Goal: Information Seeking & Learning: Learn about a topic

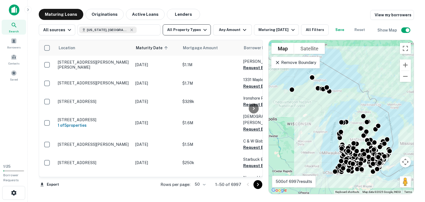
click at [178, 30] on button "All Property Types" at bounding box center [187, 29] width 48 height 11
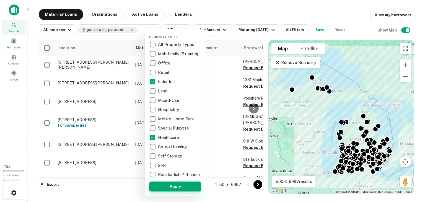
click at [169, 191] on button "Apply" at bounding box center [175, 187] width 52 height 10
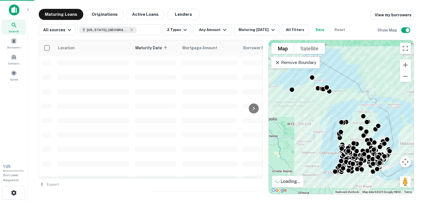
click at [215, 30] on div "Property Types All Property Types Multifamily (5+ units) Office Retail Industri…" at bounding box center [212, 101] width 425 height 202
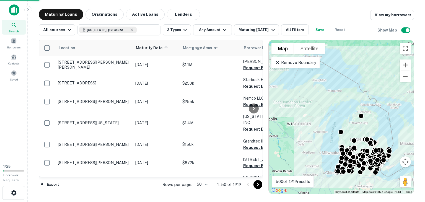
click at [215, 30] on button "Any Amount" at bounding box center [212, 29] width 39 height 11
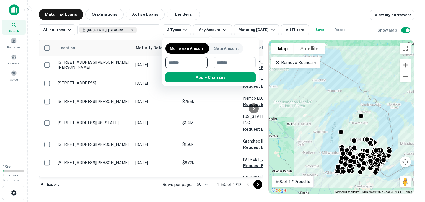
click at [185, 63] on input "number" at bounding box center [184, 62] width 38 height 11
type input "*******"
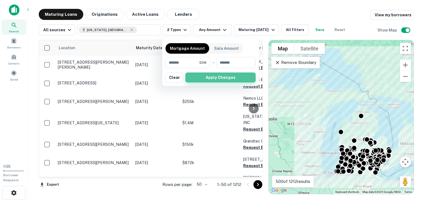
click at [218, 77] on button "Apply Changes" at bounding box center [220, 78] width 70 height 10
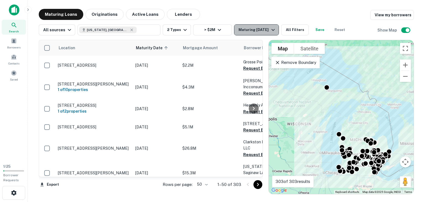
click at [247, 33] on div "Maturing [DATE]" at bounding box center [258, 30] width 38 height 7
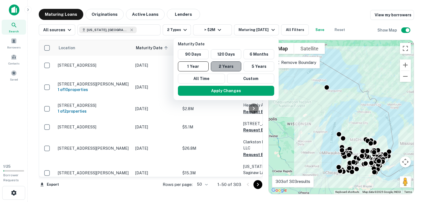
click at [225, 68] on button "2 Years" at bounding box center [226, 66] width 31 height 10
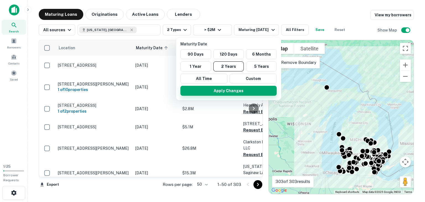
click at [225, 94] on button "Apply Changes" at bounding box center [228, 91] width 96 height 10
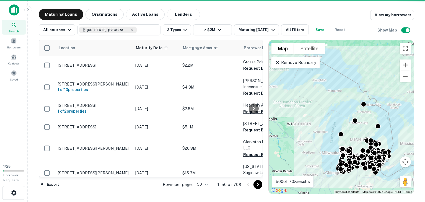
click at [195, 48] on span "Mortgage Amount" at bounding box center [204, 48] width 42 height 7
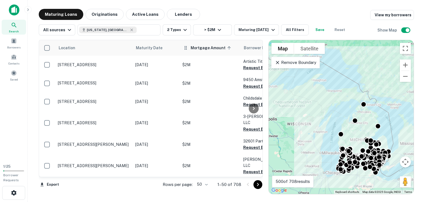
click at [203, 50] on span "Mortgage Amount sorted ascending" at bounding box center [212, 48] width 42 height 7
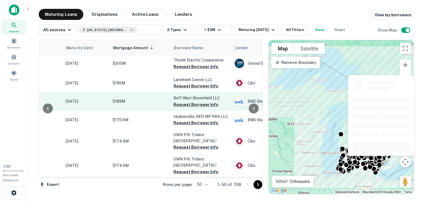
scroll to position [876, 70]
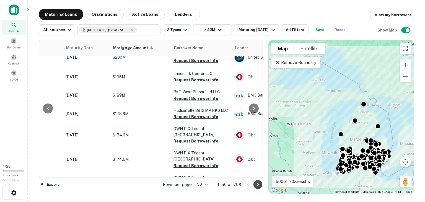
click at [257, 185] on icon "Go to next page" at bounding box center [258, 184] width 7 height 7
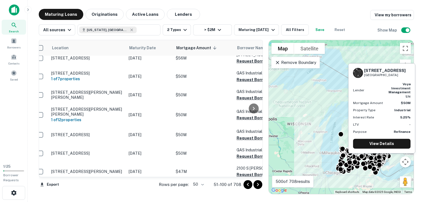
scroll to position [801, 6]
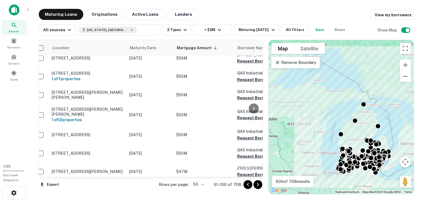
click at [242, 7] on main "Maturing Loans Originations Active Loans Lenders View my borrowers All sources …" at bounding box center [226, 101] width 397 height 202
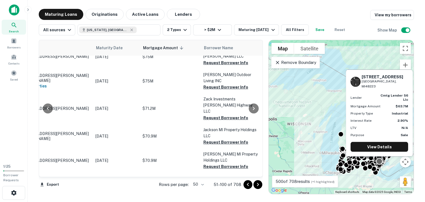
scroll to position [578, 40]
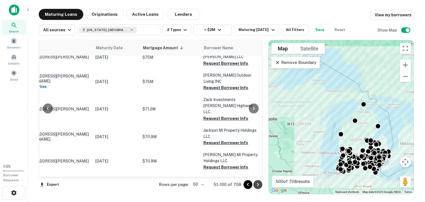
click at [258, 186] on icon "Go to next page" at bounding box center [258, 184] width 7 height 7
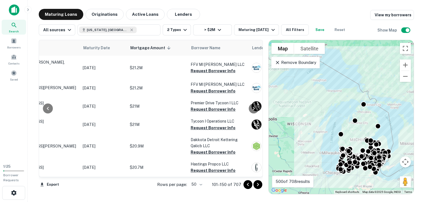
scroll to position [858, 53]
click at [257, 185] on icon "Go to next page" at bounding box center [258, 184] width 2 height 3
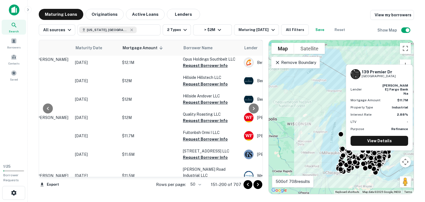
scroll to position [867, 60]
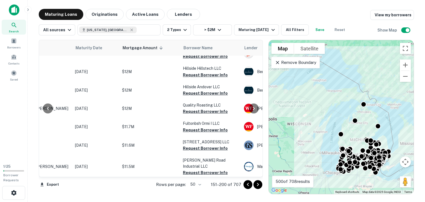
click at [259, 185] on icon "Go to next page" at bounding box center [258, 184] width 7 height 7
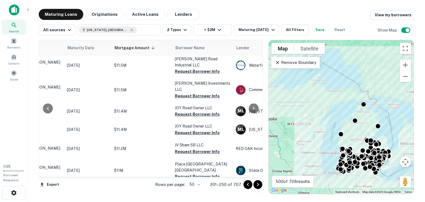
scroll to position [0, 68]
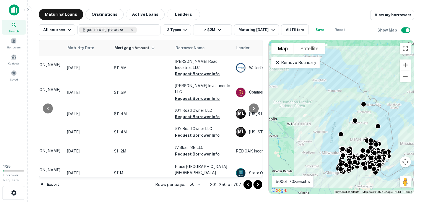
click at [259, 185] on icon "Go to next page" at bounding box center [258, 184] width 7 height 7
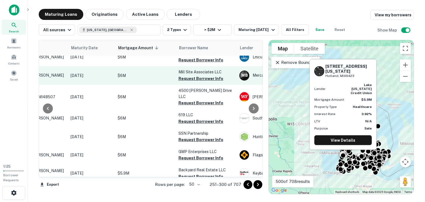
scroll to position [839, 65]
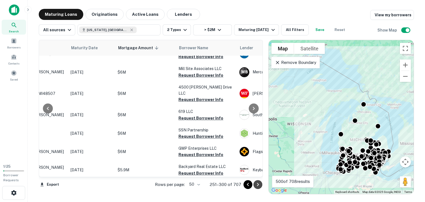
click at [257, 185] on icon "Go to next page" at bounding box center [258, 184] width 7 height 7
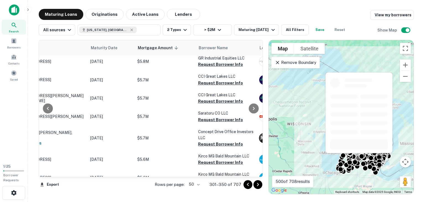
scroll to position [0, 45]
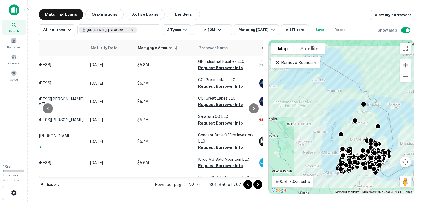
click at [259, 185] on icon "Go to next page" at bounding box center [258, 184] width 7 height 7
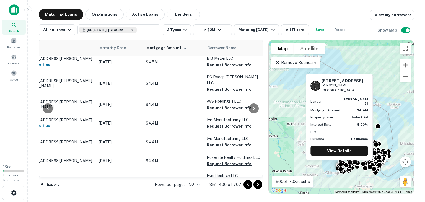
scroll to position [535, 37]
